Goal: Task Accomplishment & Management: Manage account settings

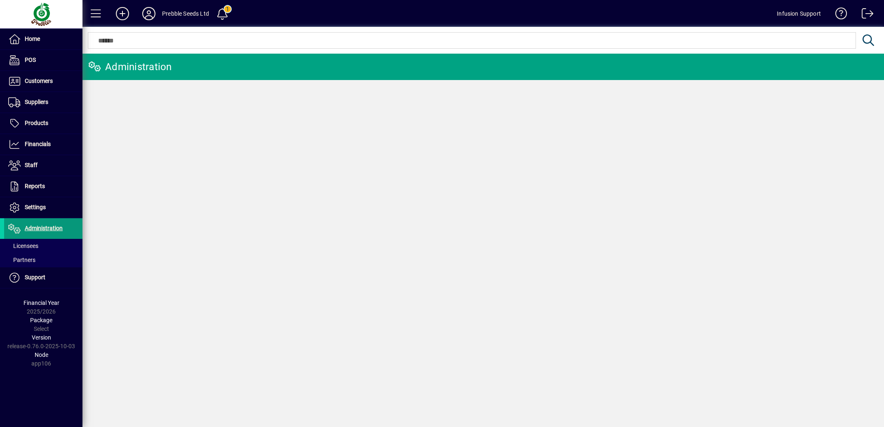
click at [39, 226] on span "Administration" at bounding box center [44, 228] width 38 height 7
click at [43, 120] on span "Products" at bounding box center [37, 123] width 24 height 7
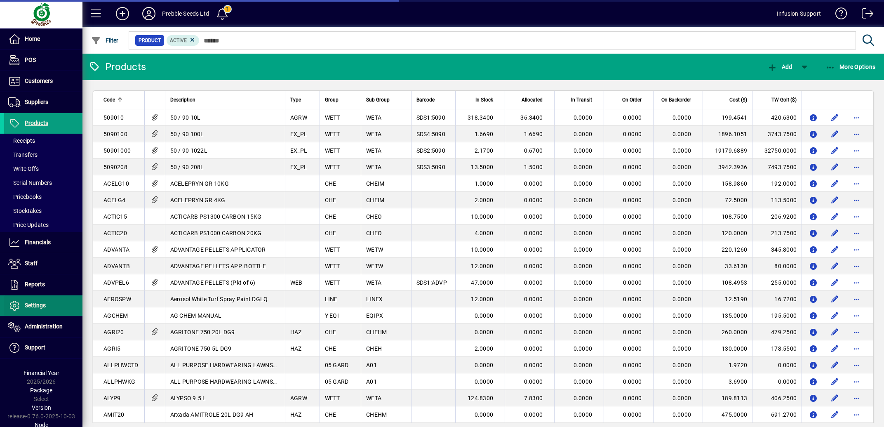
click at [37, 301] on span "Settings" at bounding box center [25, 306] width 42 height 10
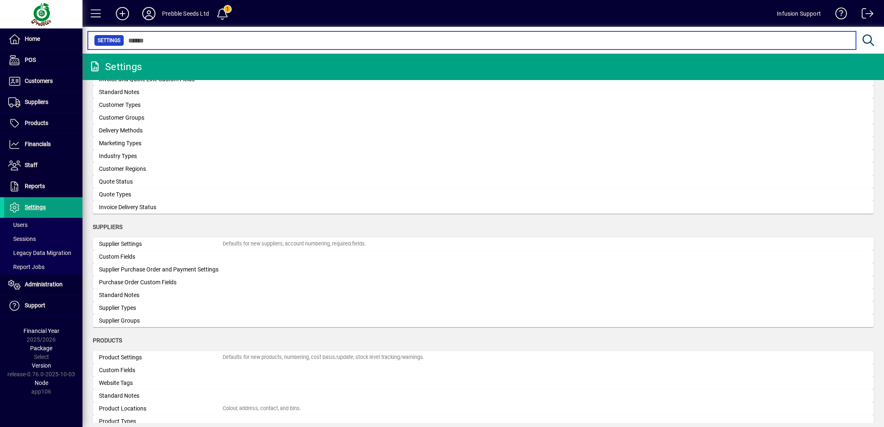
scroll to position [580, 0]
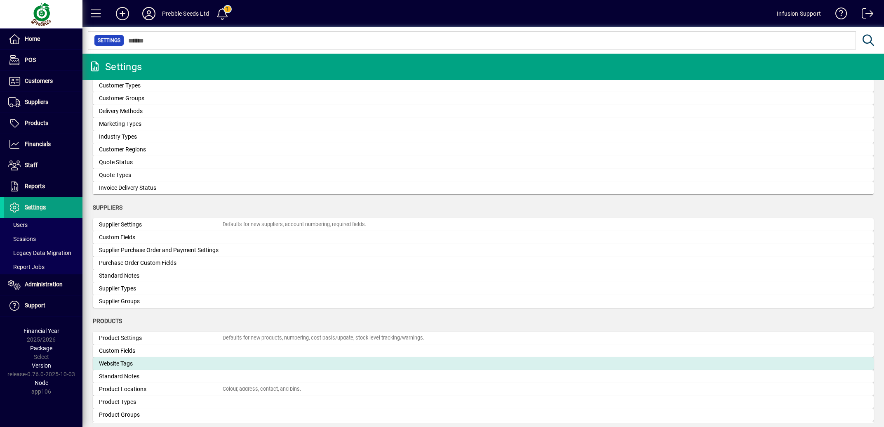
click at [134, 365] on div "Website Tags" at bounding box center [161, 363] width 124 height 9
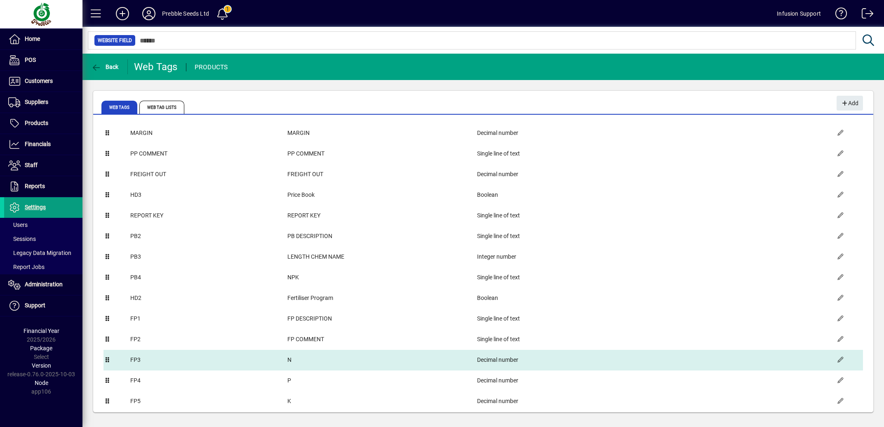
scroll to position [492, 0]
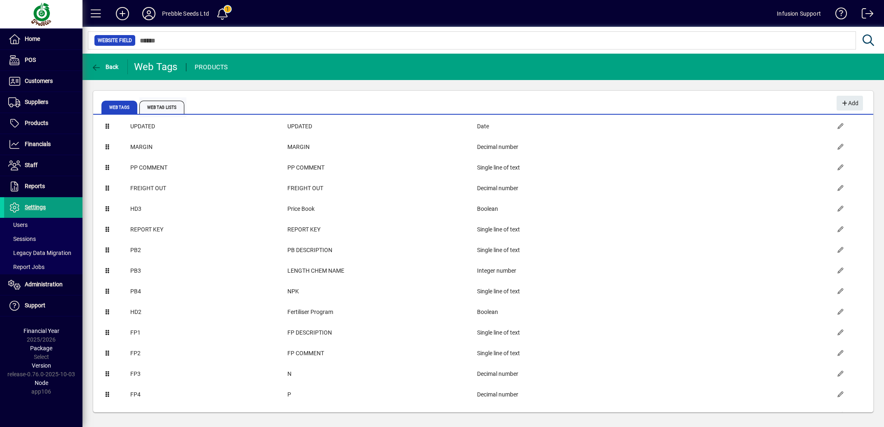
click at [175, 107] on span "Web Tag Lists" at bounding box center [161, 107] width 45 height 13
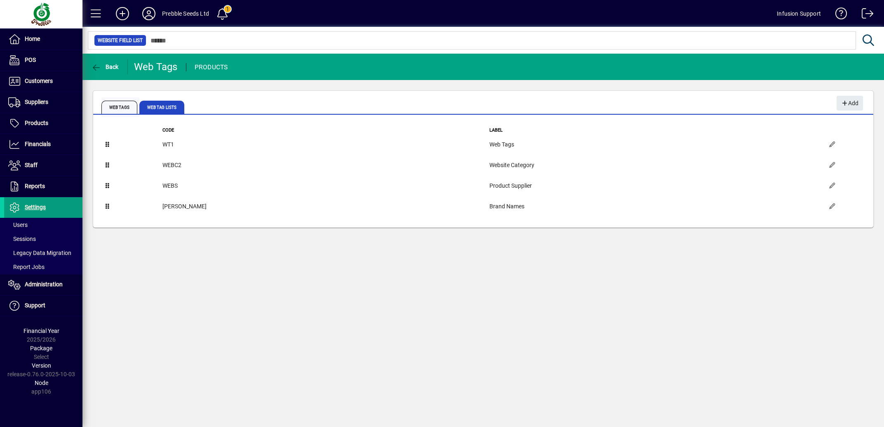
click at [127, 106] on span "Web Tags" at bounding box center [119, 107] width 36 height 13
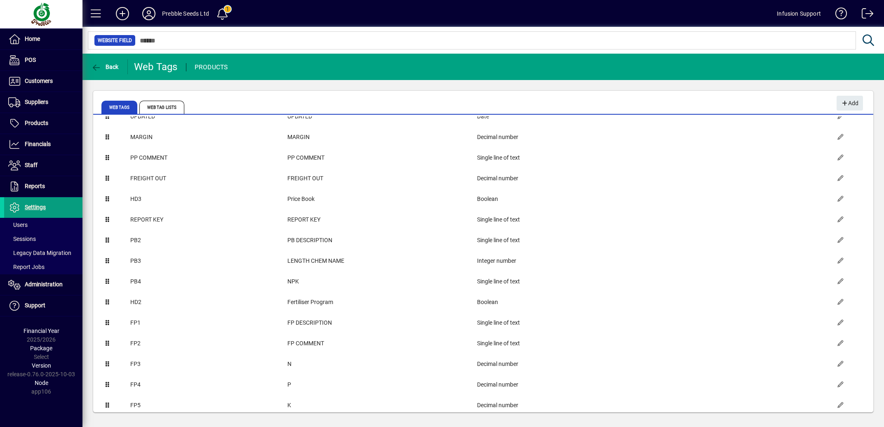
scroll to position [539, 0]
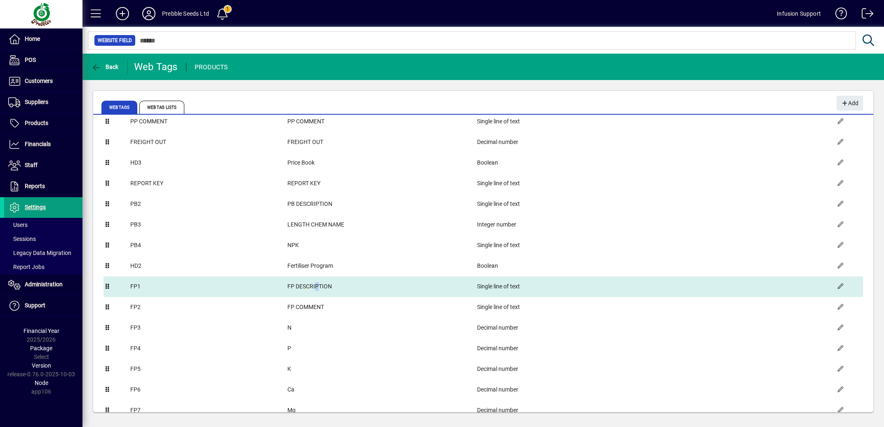
click at [332, 285] on td "FP DESCRIPTION" at bounding box center [382, 286] width 190 height 21
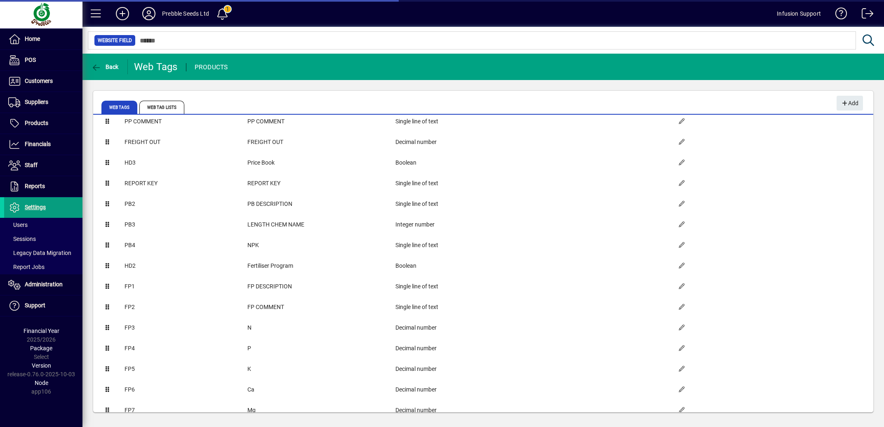
type input "**********"
